Goal: Task Accomplishment & Management: Use online tool/utility

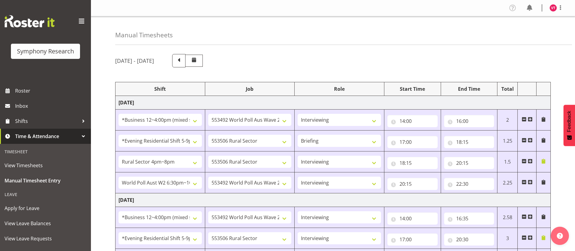
select select "81741"
select select "10499"
select select "47"
select select "48116"
select select "10587"
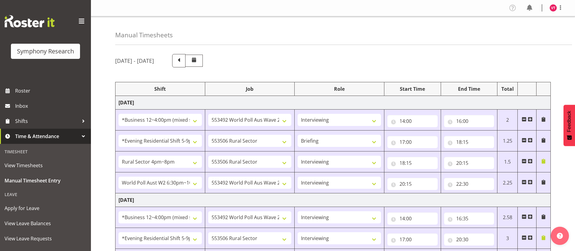
select select "81298"
select select "10587"
select select "47"
select select "56692"
select select "10499"
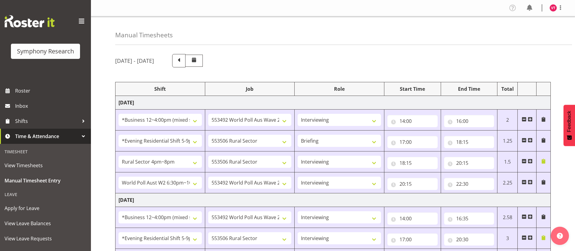
select select "47"
select select "81741"
select select "10499"
select select "47"
select select "48116"
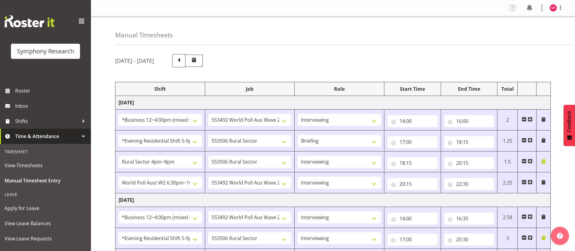
select select "10587"
select select "47"
select select "56692"
select select "10499"
select select "47"
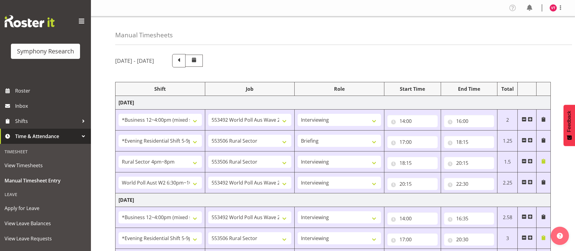
select select "81741"
select select "10499"
select select "47"
select select "48116"
select select "10587"
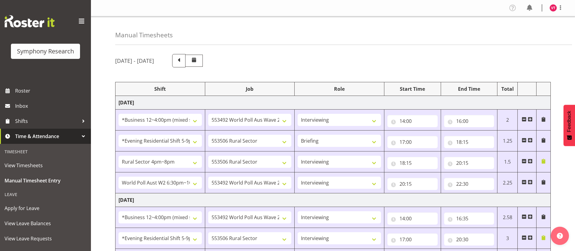
select select "47"
select select "81298"
select select "10587"
select select "81298"
select select "10587"
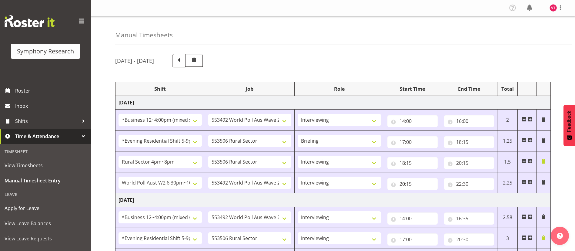
select select "47"
select select "56692"
select select "10499"
select select "47"
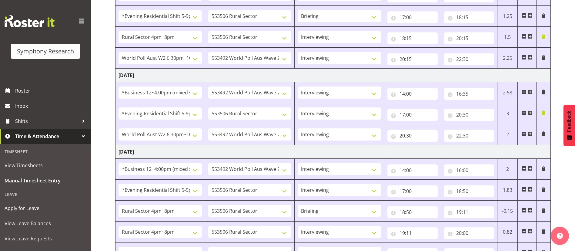
scroll to position [122, 0]
